Goal: Use online tool/utility: Utilize a website feature to perform a specific function

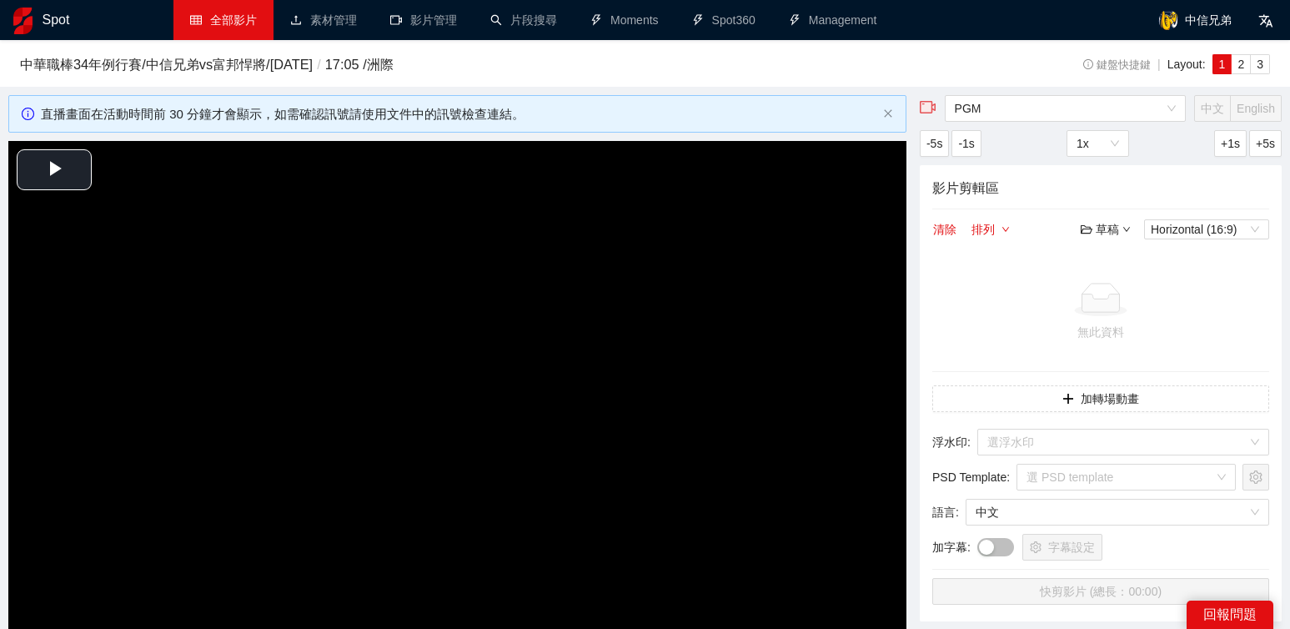
click at [227, 23] on link "全部影片" at bounding box center [223, 19] width 67 height 13
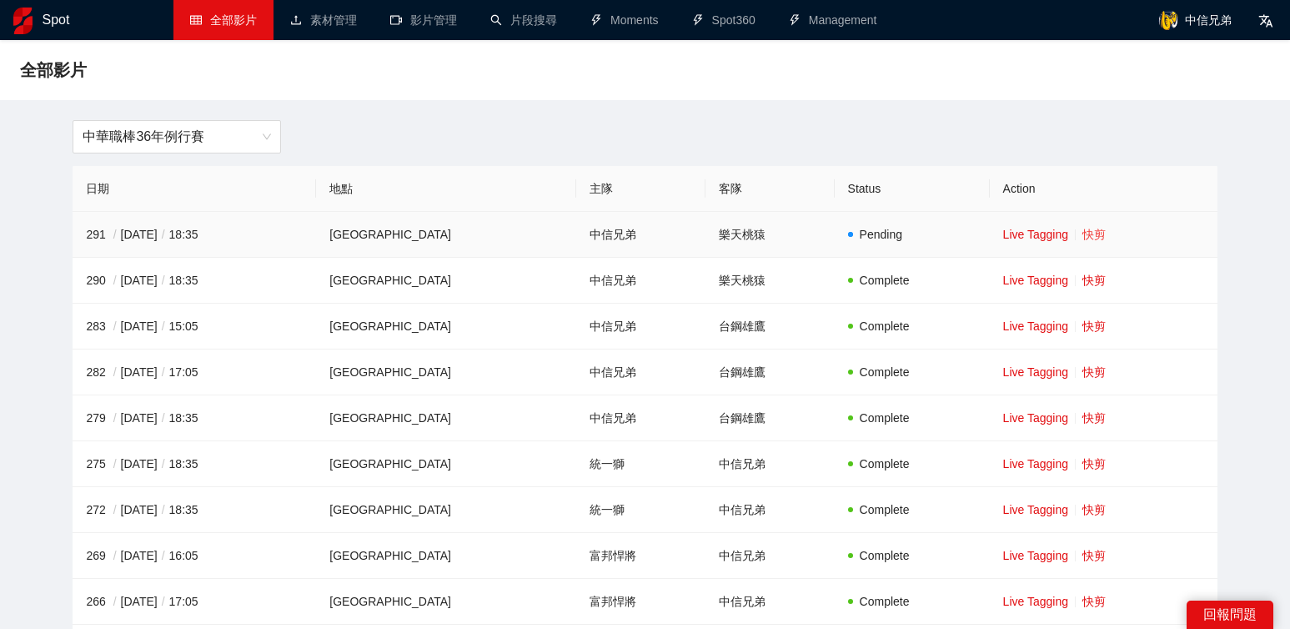
click at [1082, 231] on link "快剪" at bounding box center [1093, 234] width 23 height 13
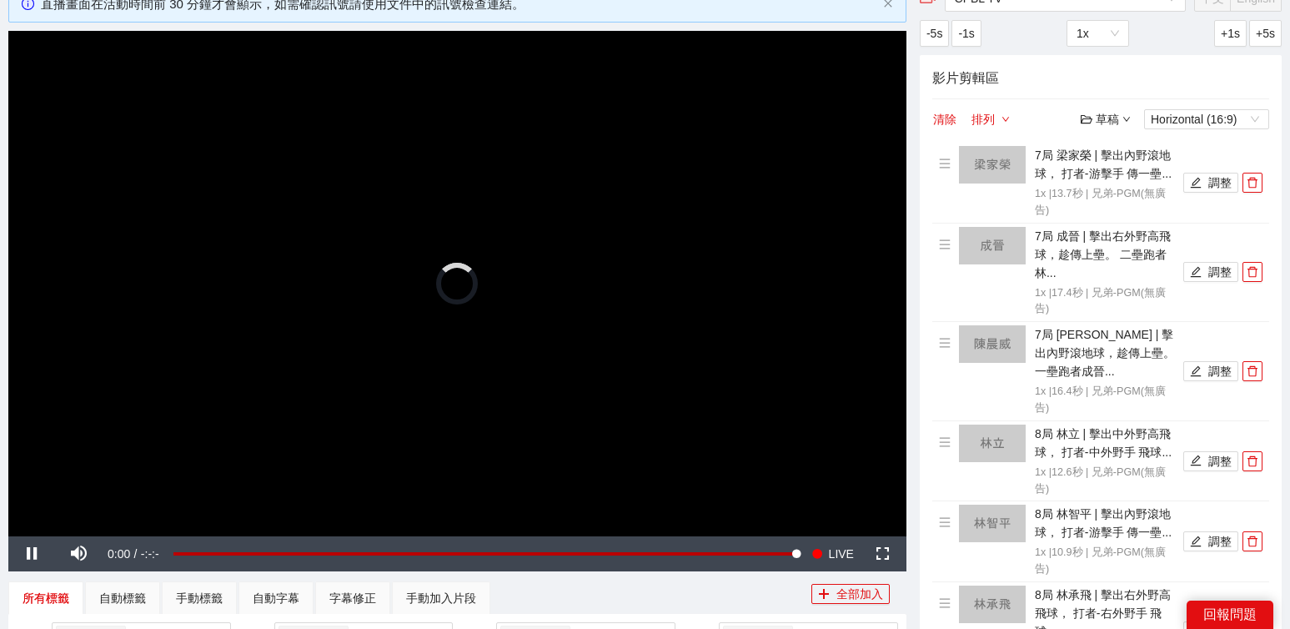
scroll to position [181, 0]
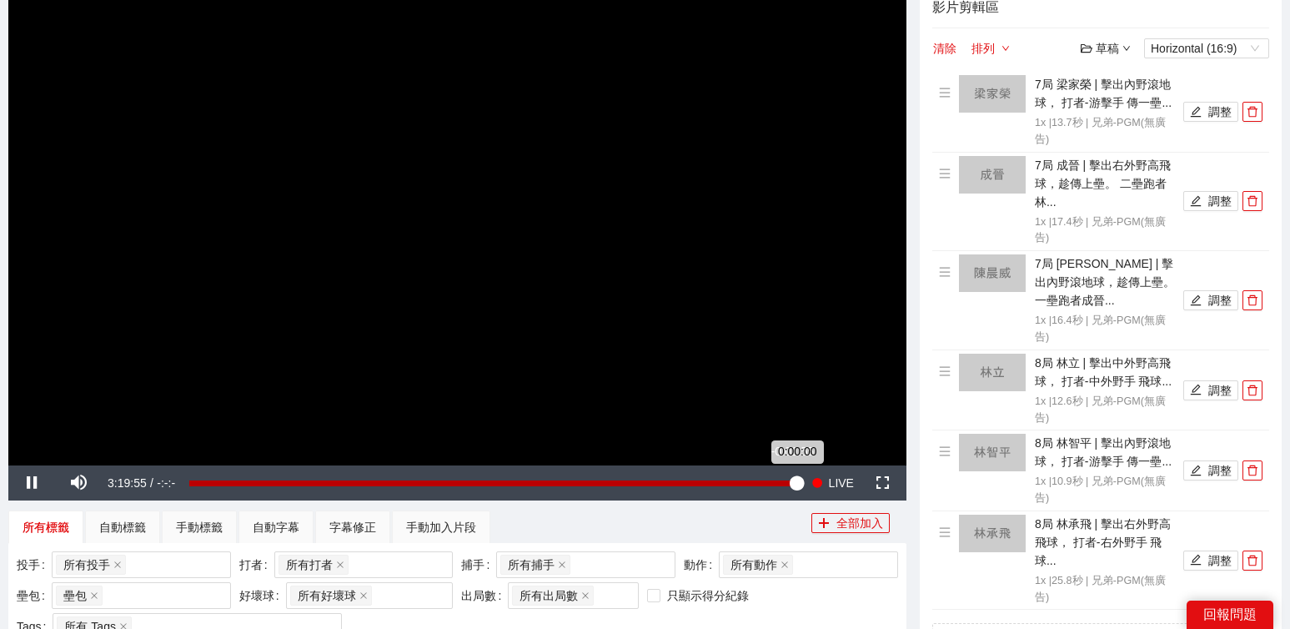
click at [784, 480] on div "Loaded : 100.00% -0:01:55 0:00:00" at bounding box center [493, 483] width 608 height 6
click at [776, 486] on div "-0:04:23" at bounding box center [486, 483] width 594 height 6
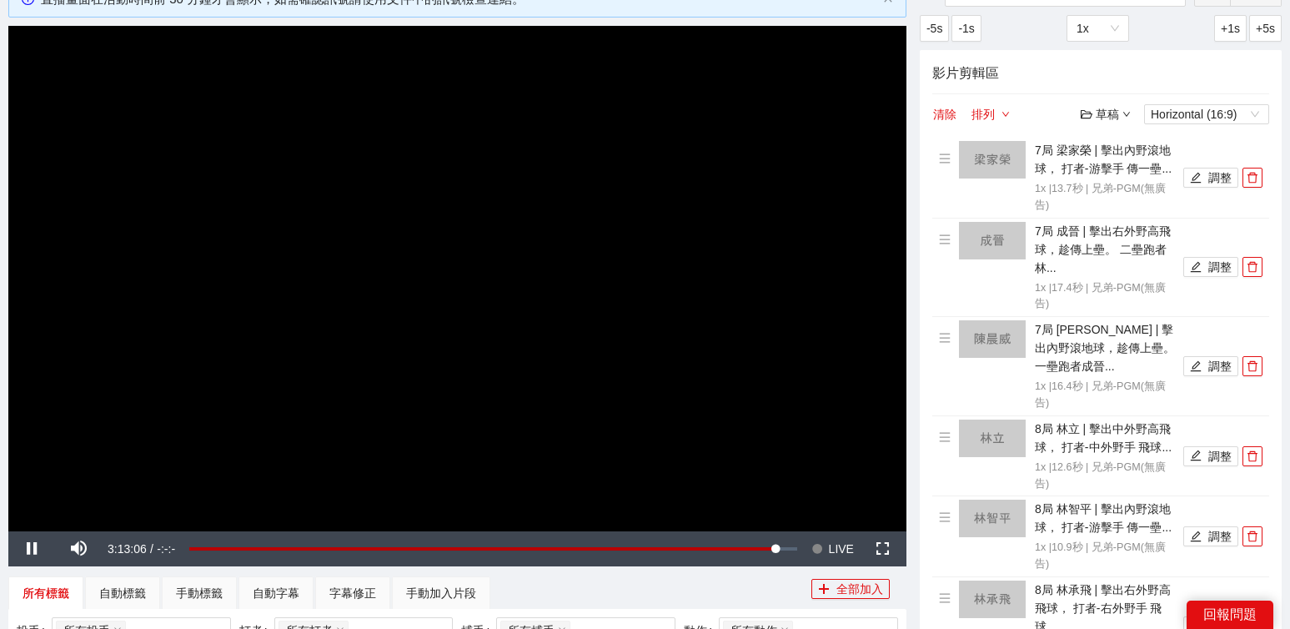
scroll to position [109, 0]
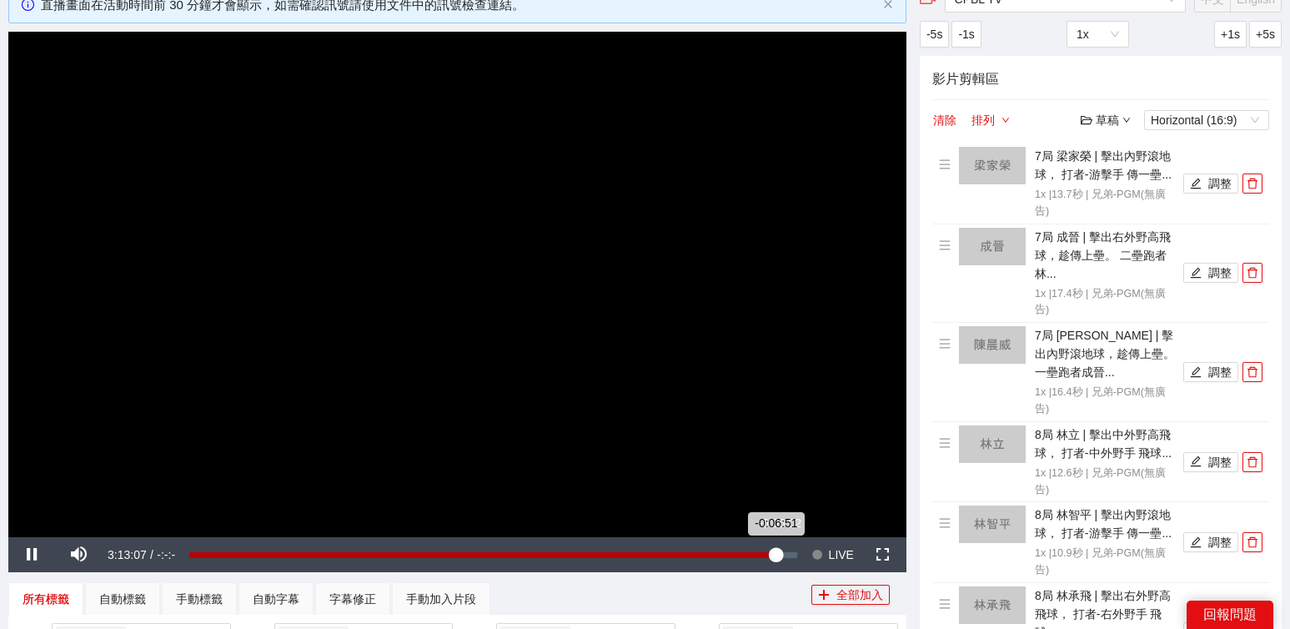
click at [776, 554] on div "-0:06:51" at bounding box center [482, 555] width 587 height 6
